Goal: Communication & Community: Answer question/provide support

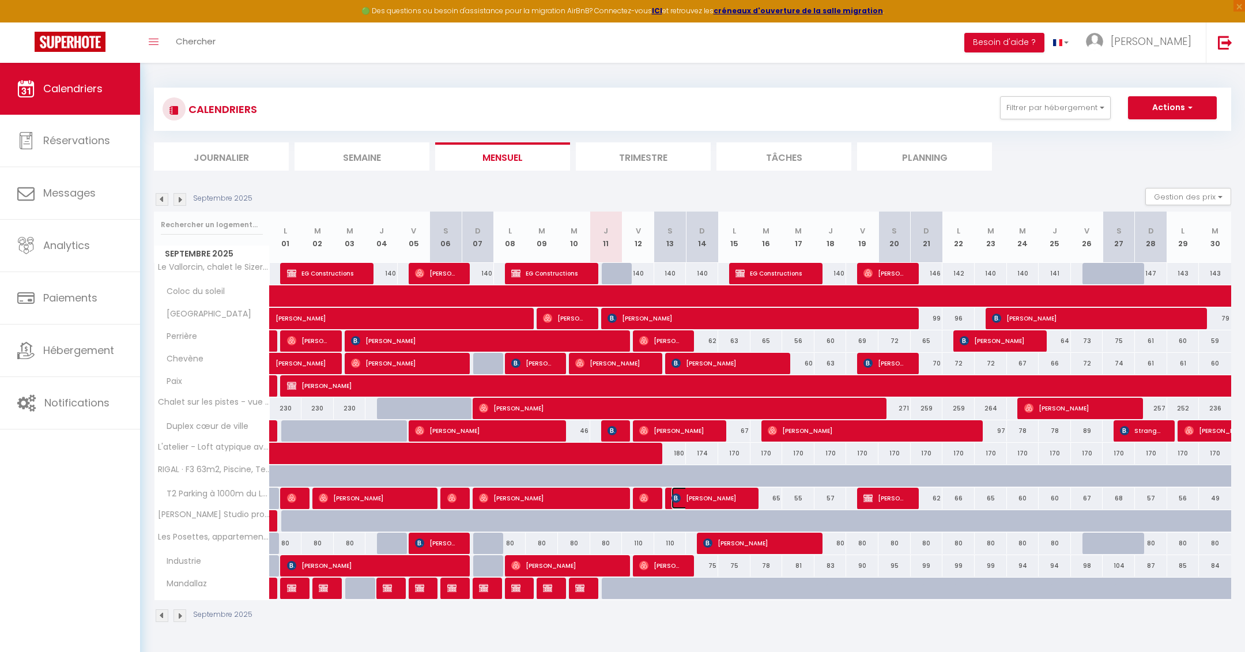
click at [703, 496] on span "[PERSON_NAME]" at bounding box center [710, 498] width 76 height 22
select select "OK"
select select "KO"
select select "0"
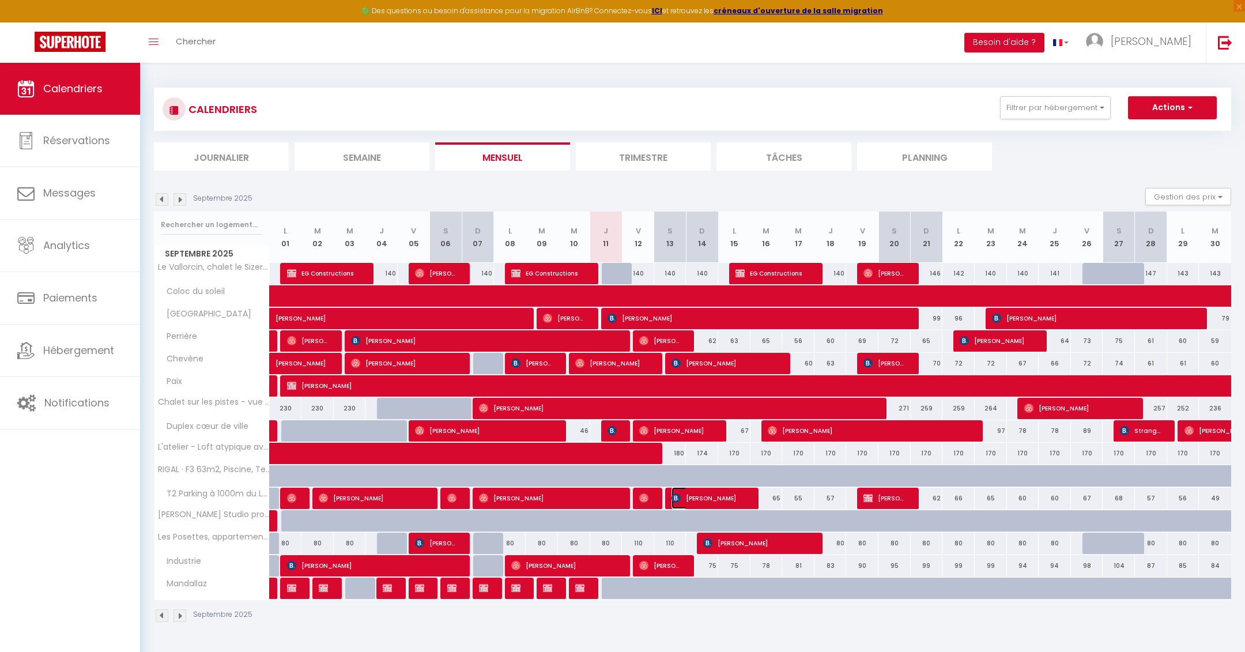
select select "1"
select select
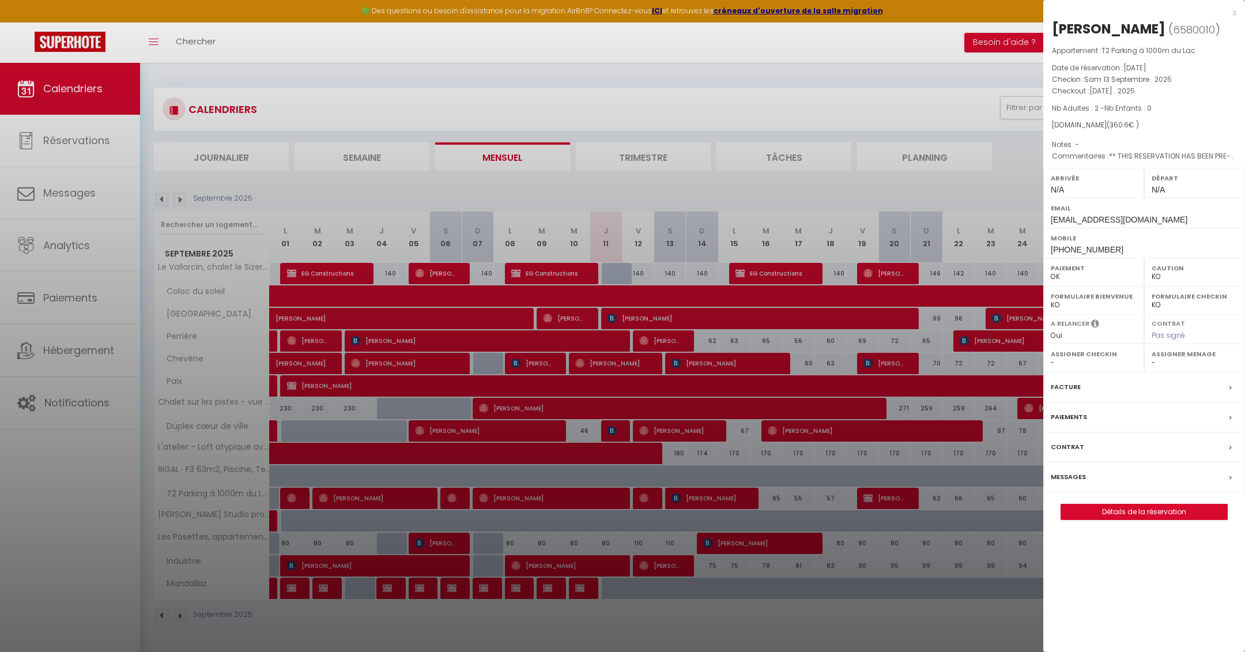
click at [1069, 483] on label "Messages" at bounding box center [1068, 477] width 35 height 12
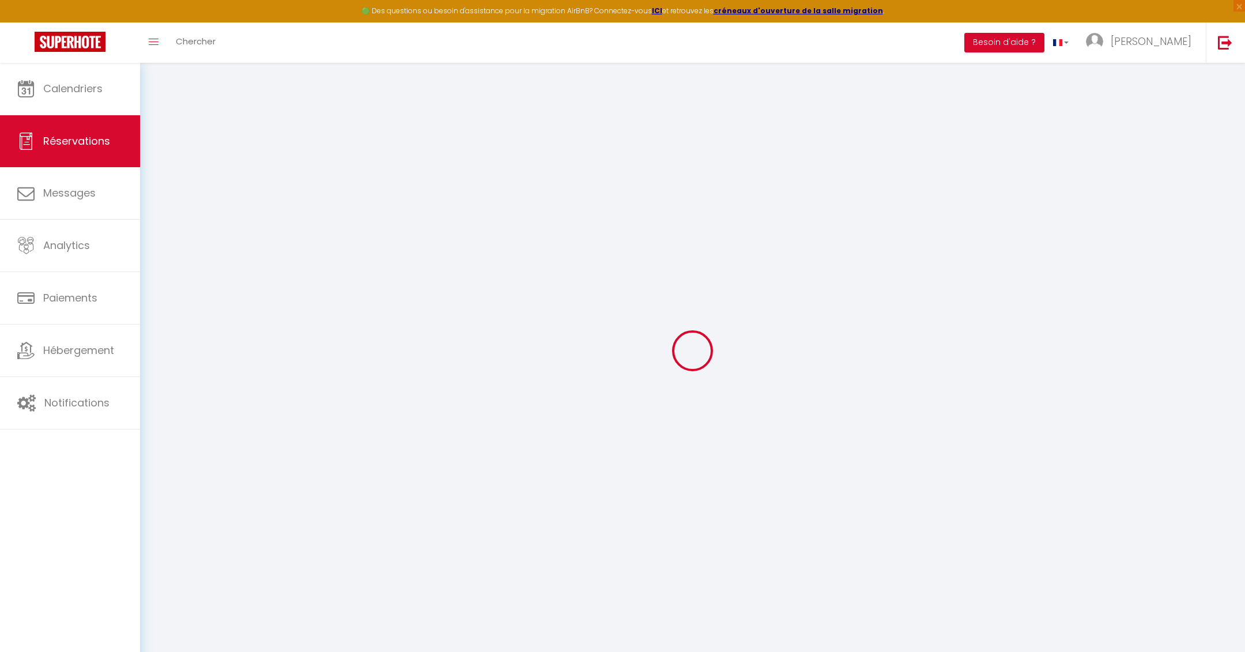
select select
checkbox input "false"
select select
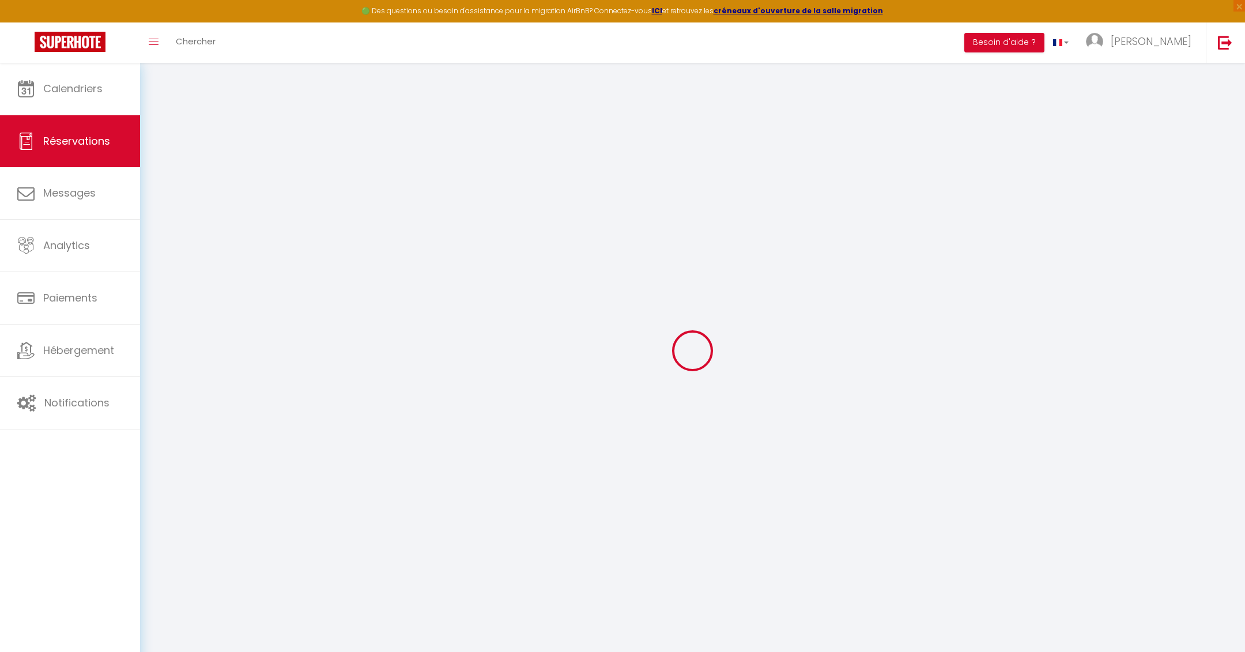
checkbox input "false"
type textarea "** THIS RESERVATION HAS BEEN PRE-PAID ** BOOKING NOTE : Payment charge is EUR 5…"
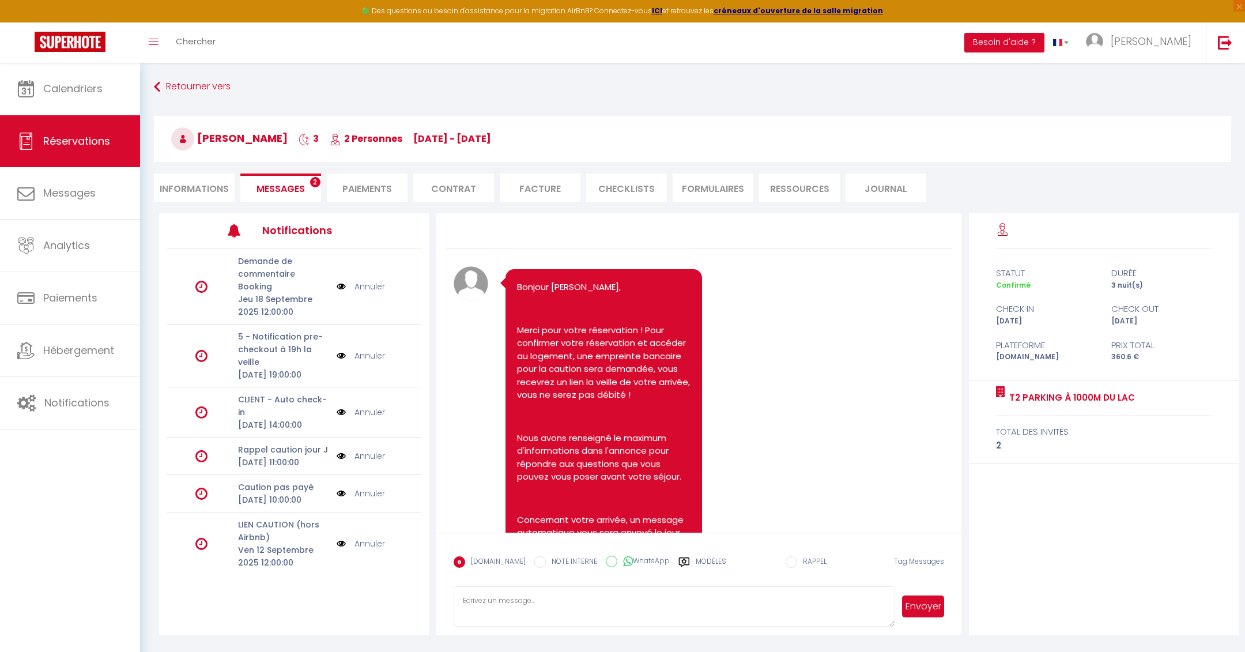
scroll to position [706, 0]
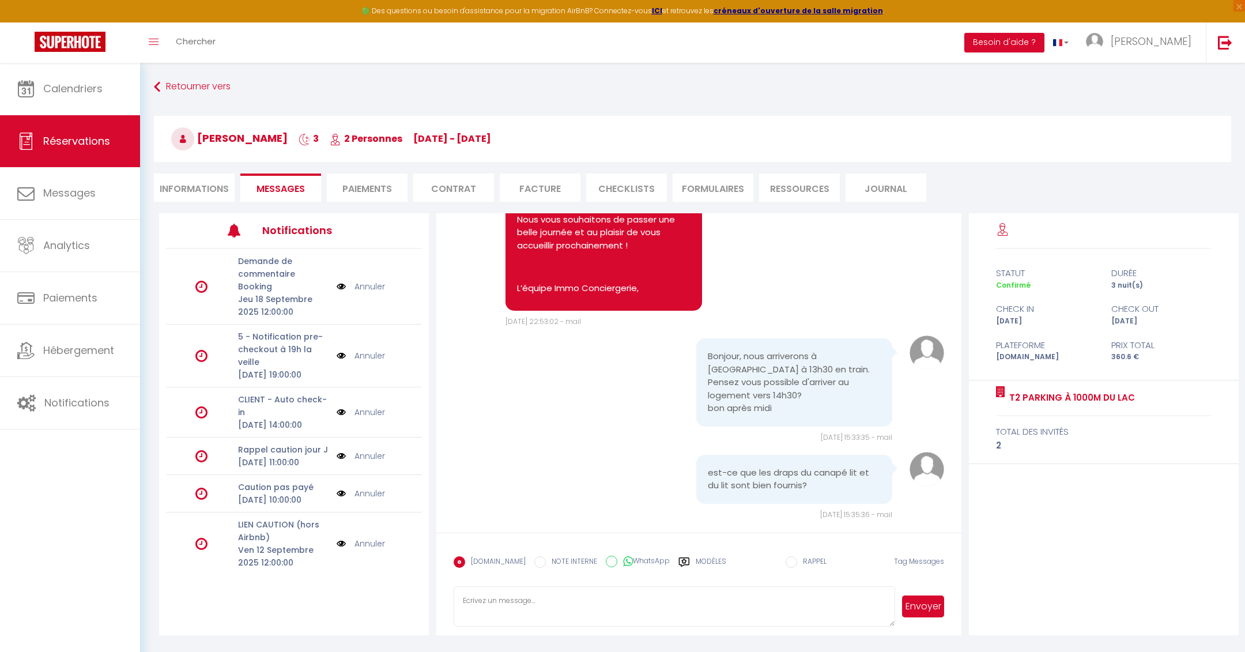
click at [627, 595] on textarea at bounding box center [674, 606] width 441 height 40
type textarea "Bonjour entendu pour votre heure d'arrivée, [DATE] vous recevrez un lien pour e…"
click at [914, 608] on button "Envoyer" at bounding box center [923, 606] width 42 height 22
drag, startPoint x: 187, startPoint y: 137, endPoint x: 321, endPoint y: 141, distance: 133.8
click at [288, 141] on span "[PERSON_NAME]" at bounding box center [229, 138] width 116 height 14
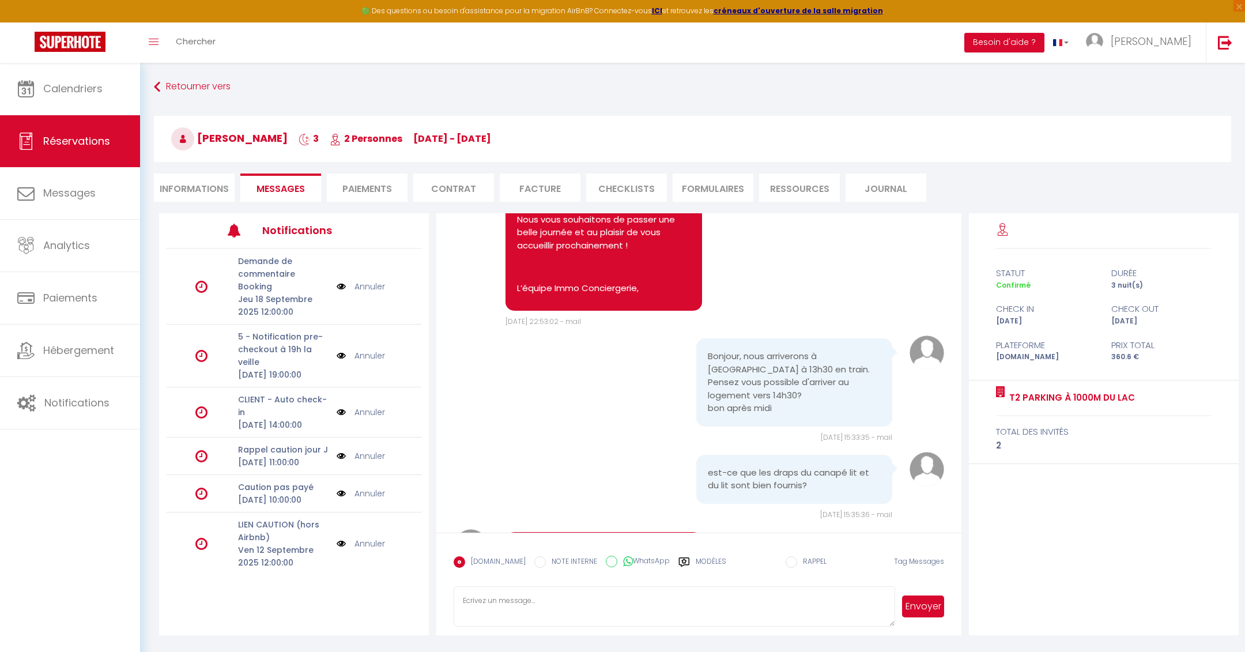
copy span "[PERSON_NAME]"
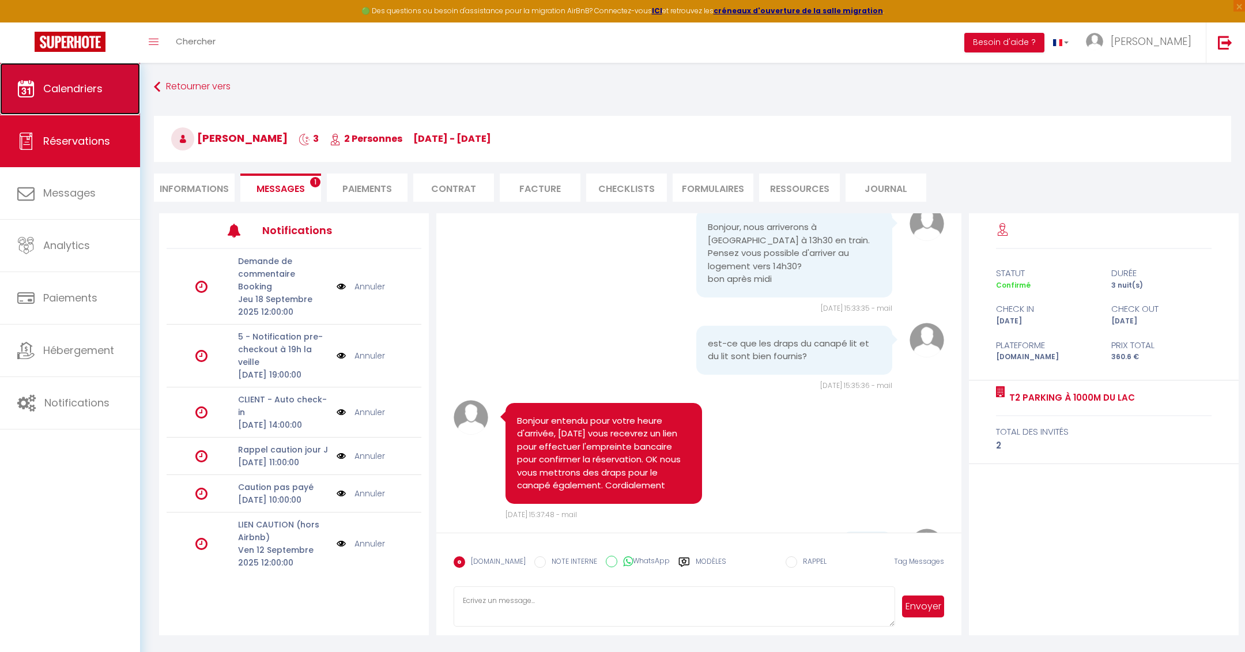
click at [87, 82] on span "Calendriers" at bounding box center [72, 88] width 59 height 14
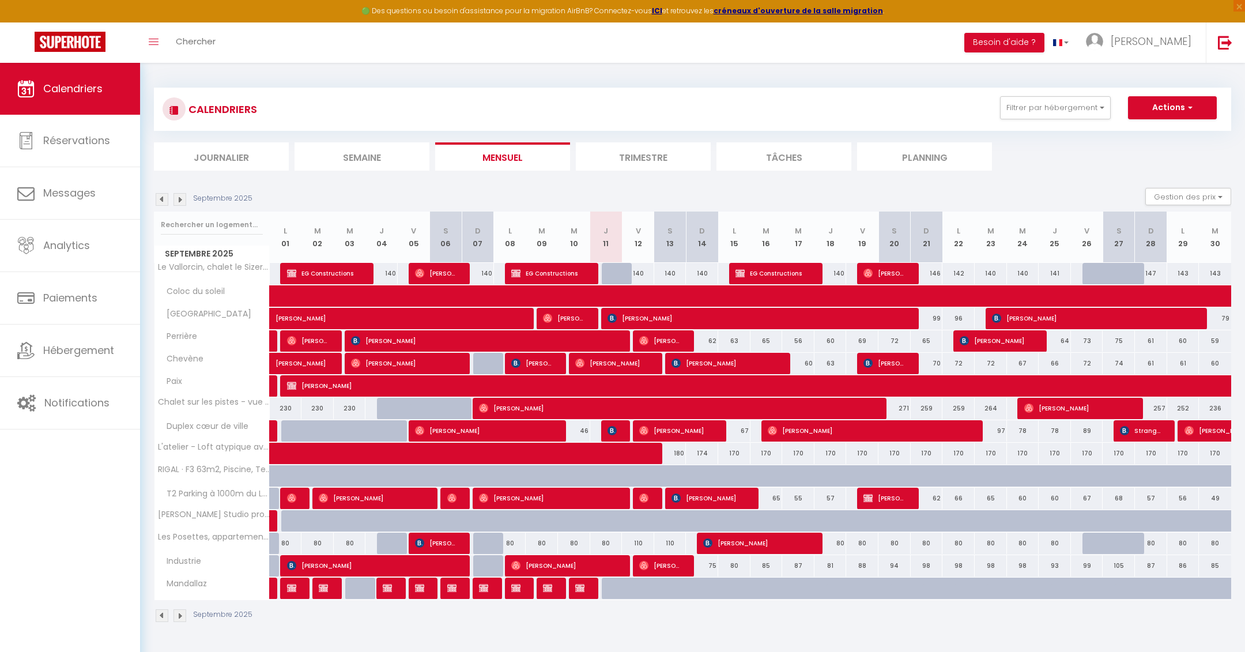
click at [167, 198] on img at bounding box center [162, 199] width 13 height 13
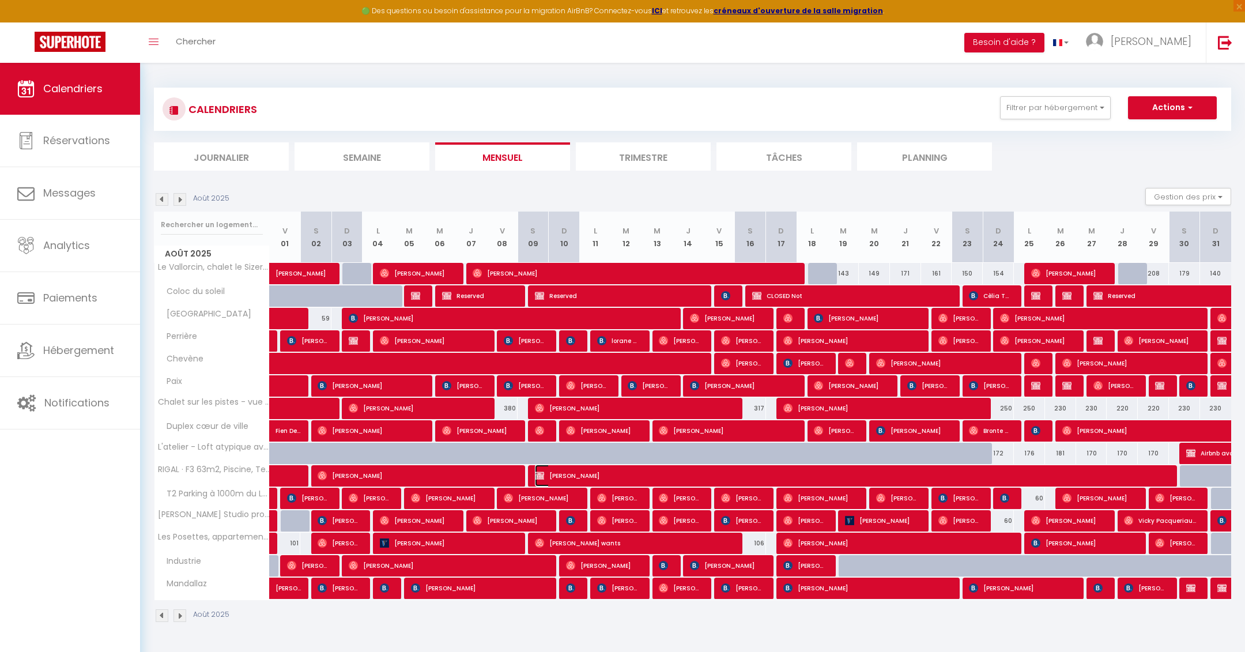
click at [540, 477] on img at bounding box center [539, 475] width 9 height 9
select select "OK"
select select "0"
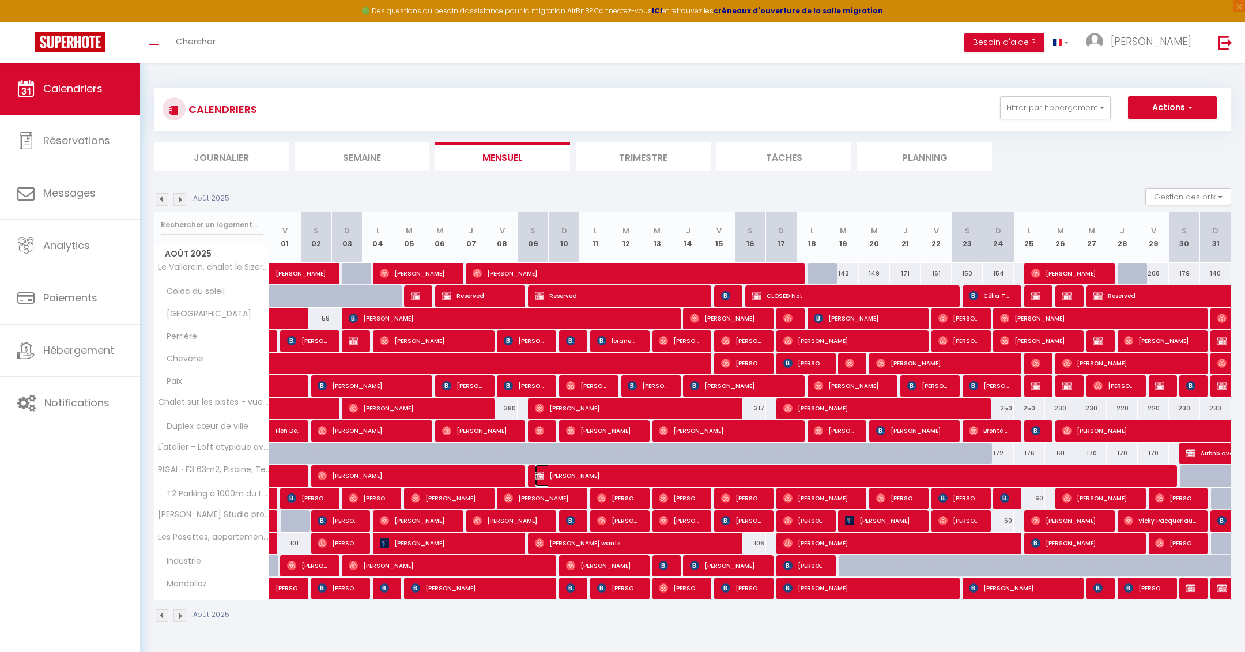
select select "1"
select select
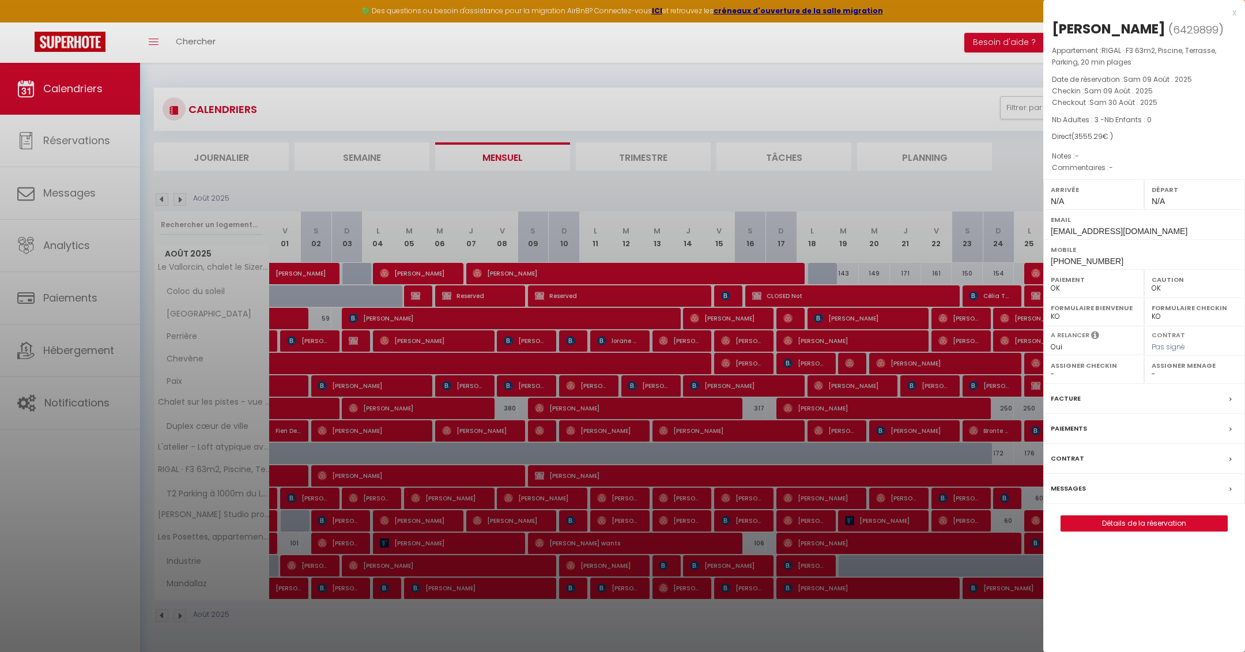
click at [1236, 10] on div "x" at bounding box center [1139, 13] width 193 height 14
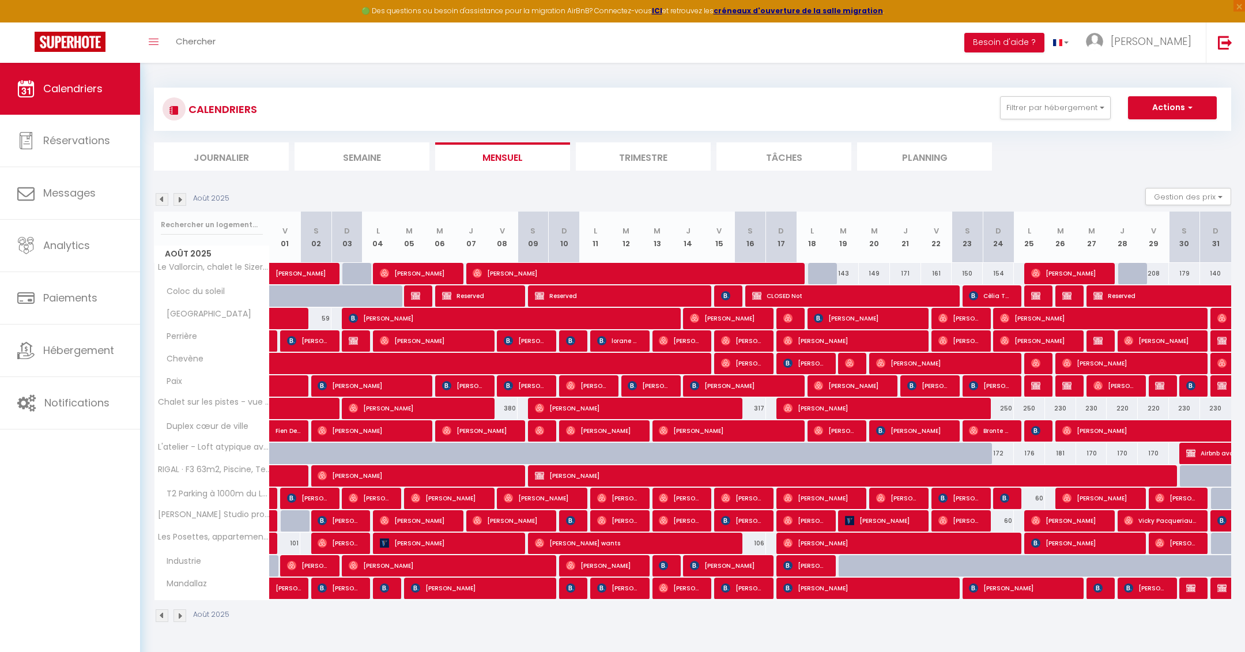
click at [178, 198] on img at bounding box center [180, 199] width 13 height 13
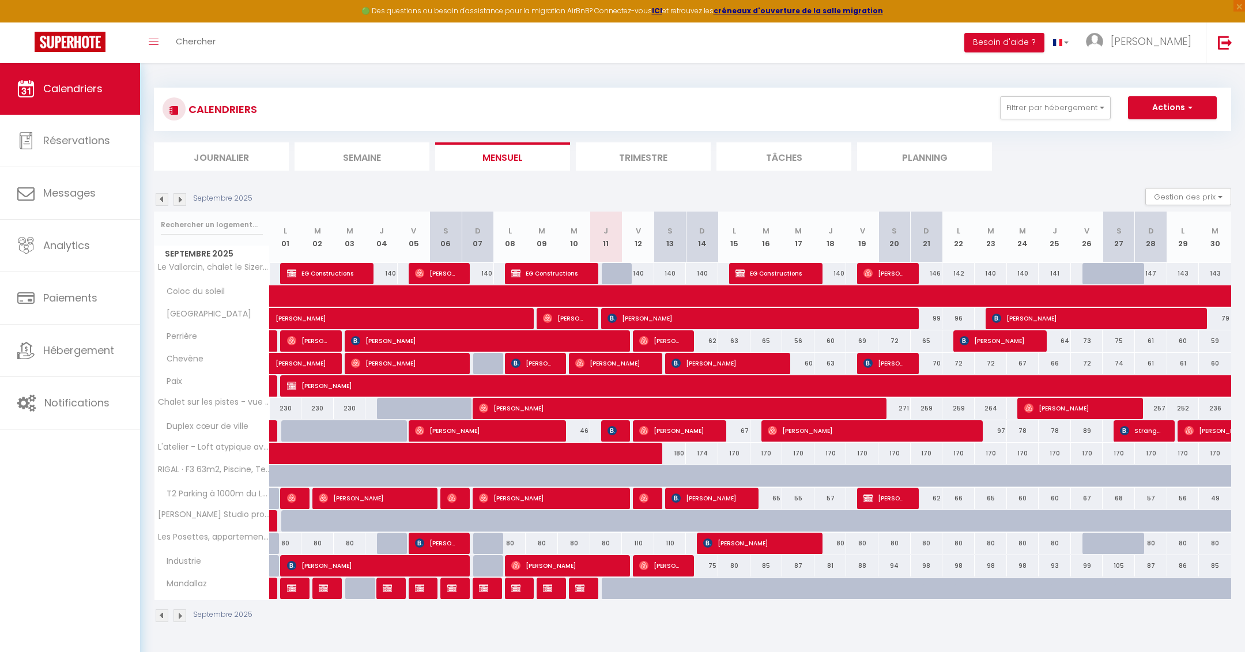
click at [161, 196] on img at bounding box center [162, 199] width 13 height 13
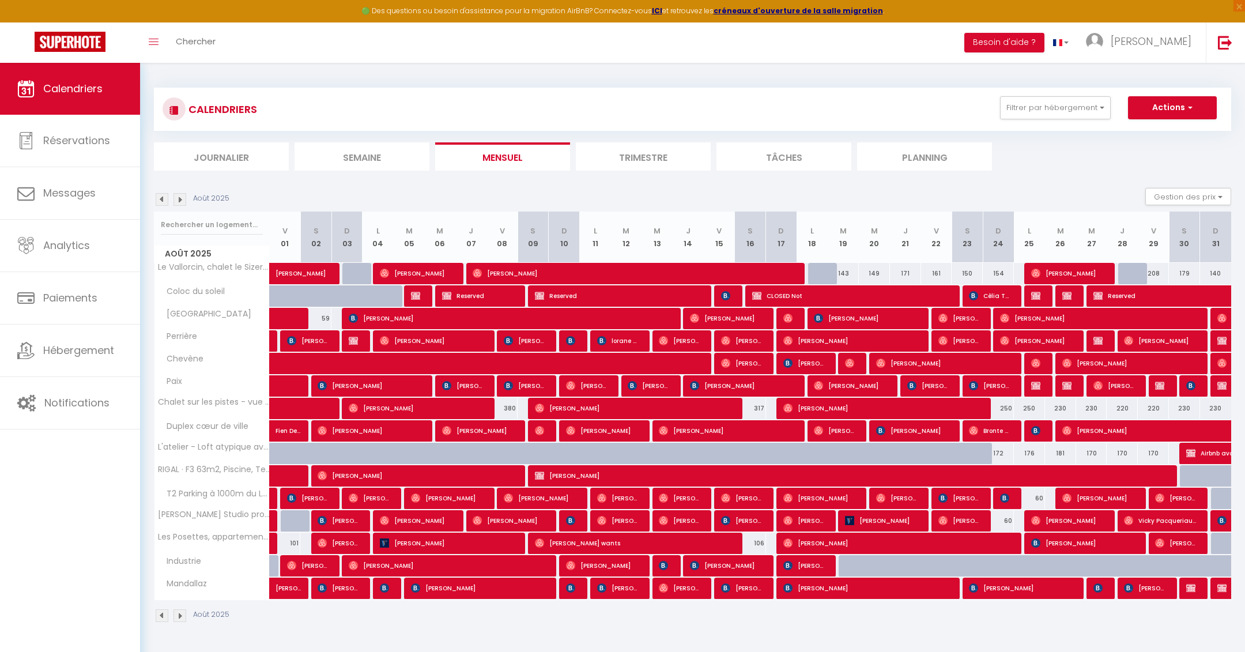
click at [178, 202] on img at bounding box center [180, 199] width 13 height 13
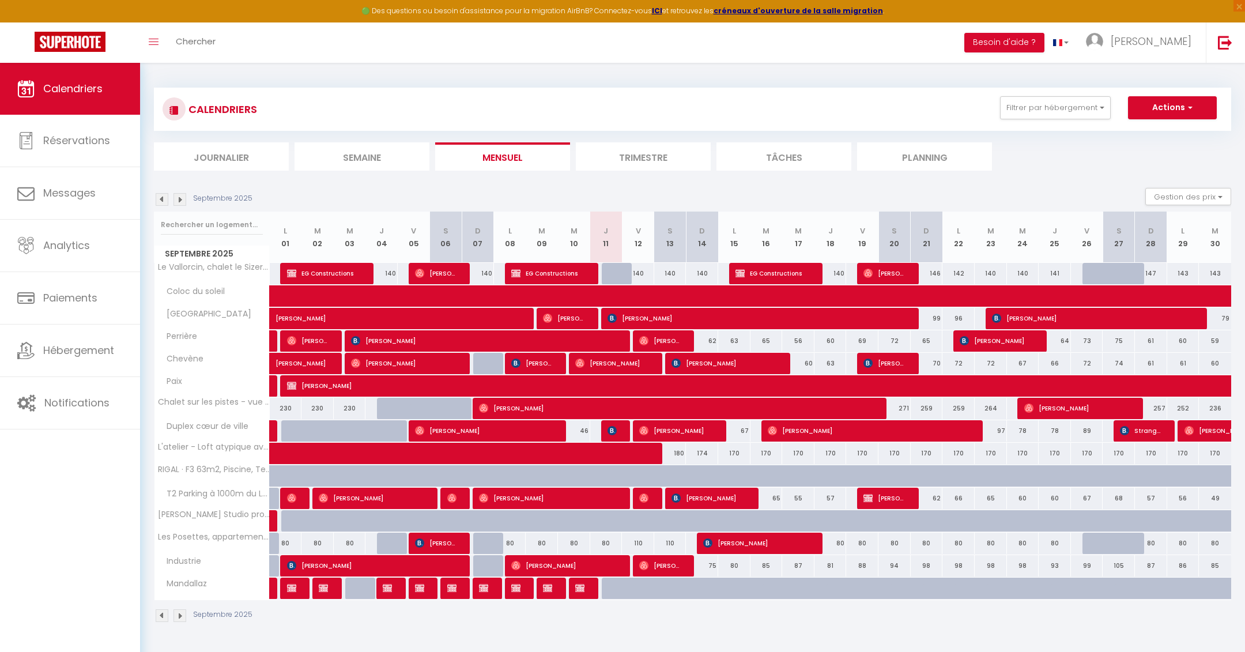
click at [164, 199] on img at bounding box center [162, 199] width 13 height 13
